Goal: Task Accomplishment & Management: Complete application form

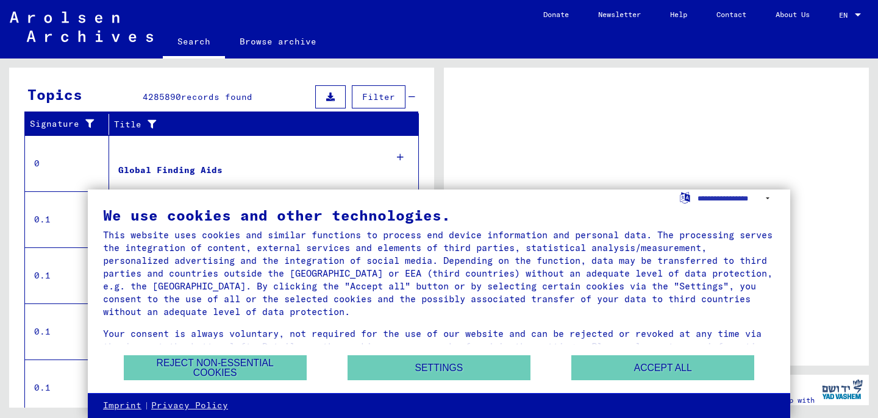
scroll to position [209, 0]
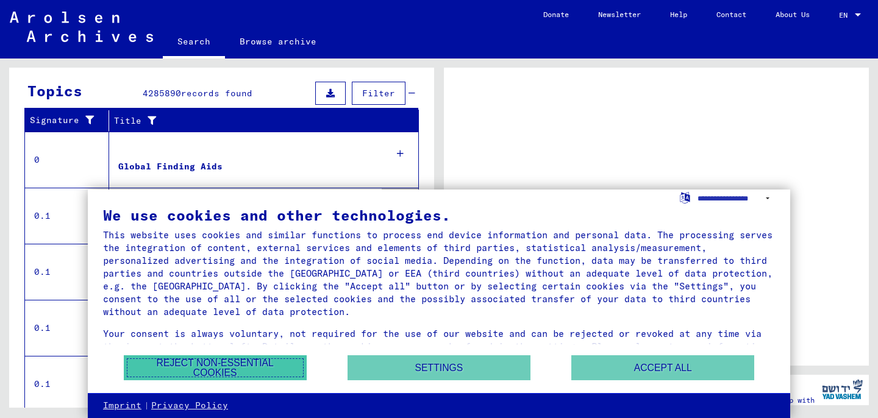
click at [263, 360] on button "Reject non-essential cookies" at bounding box center [215, 367] width 183 height 25
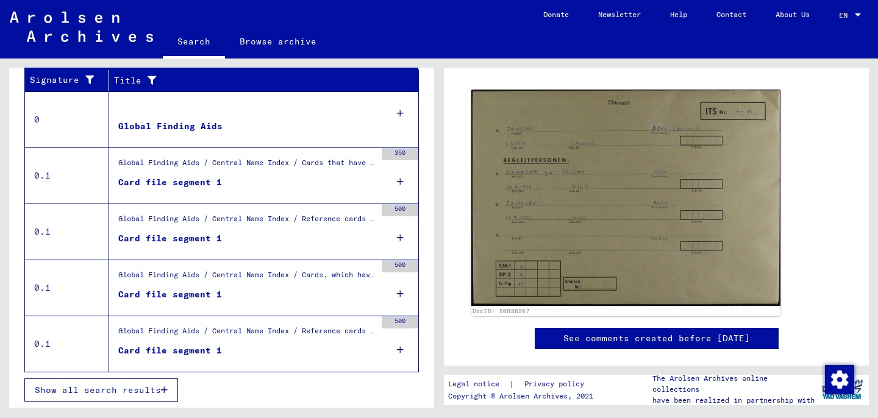
scroll to position [118, 0]
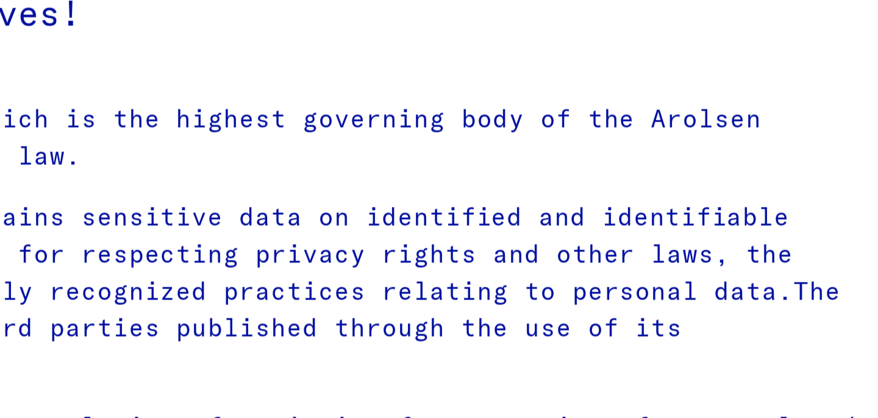
type input "********"
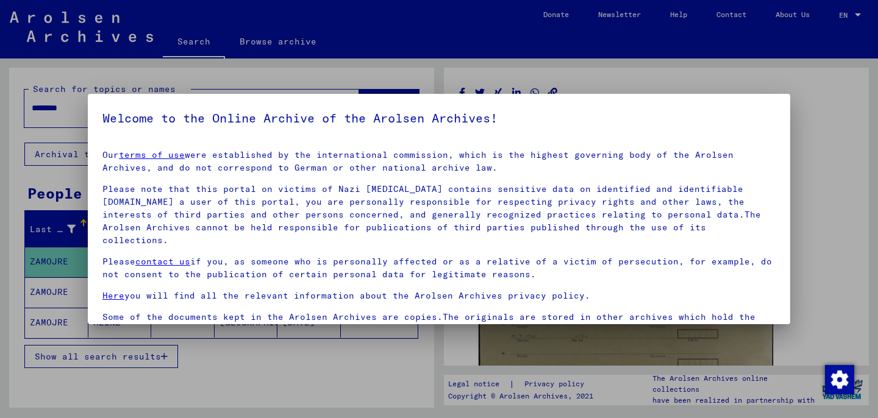
click at [520, 72] on div at bounding box center [439, 209] width 878 height 418
click at [229, 380] on div at bounding box center [439, 209] width 878 height 418
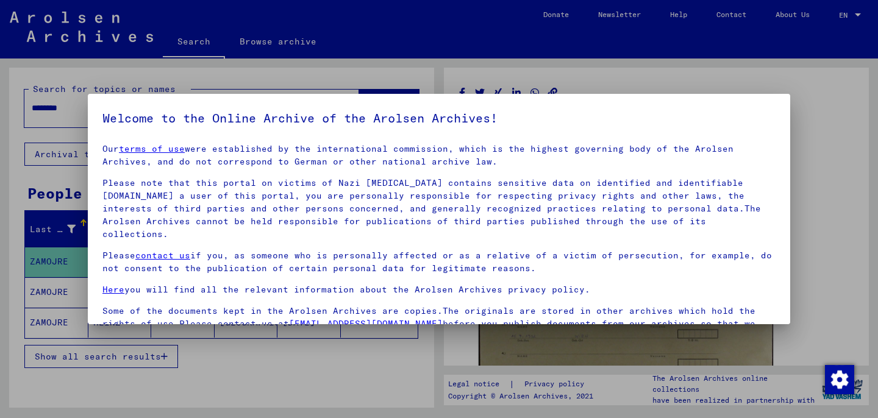
scroll to position [102, 0]
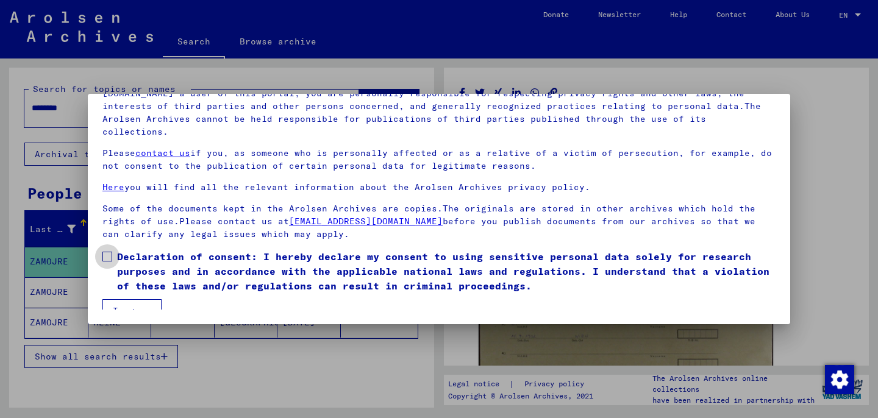
click at [129, 250] on span "Declaration of consent: I hereby declare my consent to using sensitive personal…" at bounding box center [446, 271] width 658 height 44
click at [143, 308] on button "I agree" at bounding box center [131, 310] width 59 height 23
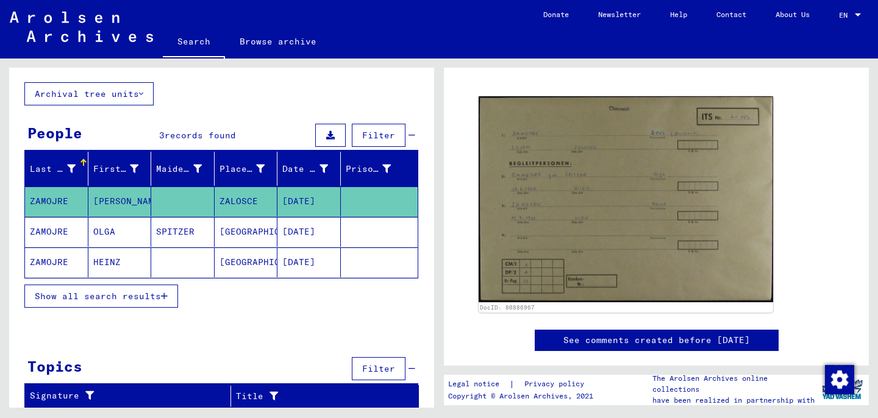
scroll to position [57, 0]
